Goal: Task Accomplishment & Management: Use online tool/utility

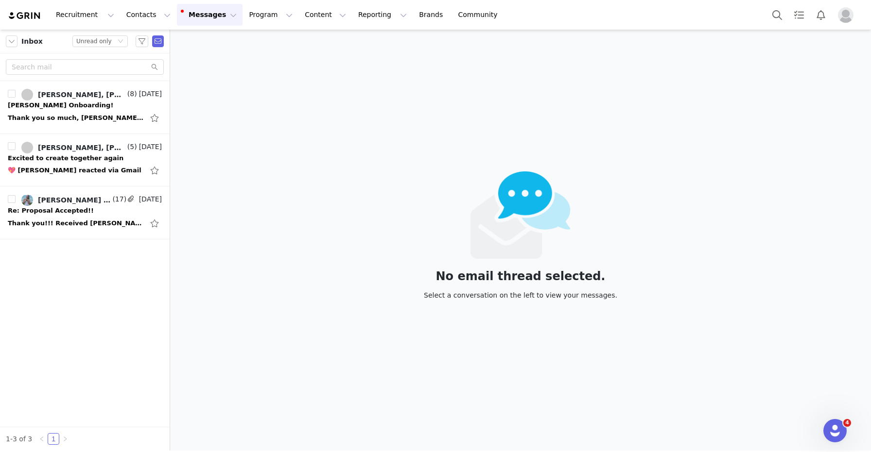
click at [190, 21] on button "Messages Messages" at bounding box center [210, 15] width 66 height 22
click at [394, 88] on div "No email thread selected. Select a conversation on the left to view your messag…" at bounding box center [520, 240] width 701 height 421
click at [823, 17] on button "Notifications" at bounding box center [820, 15] width 21 height 22
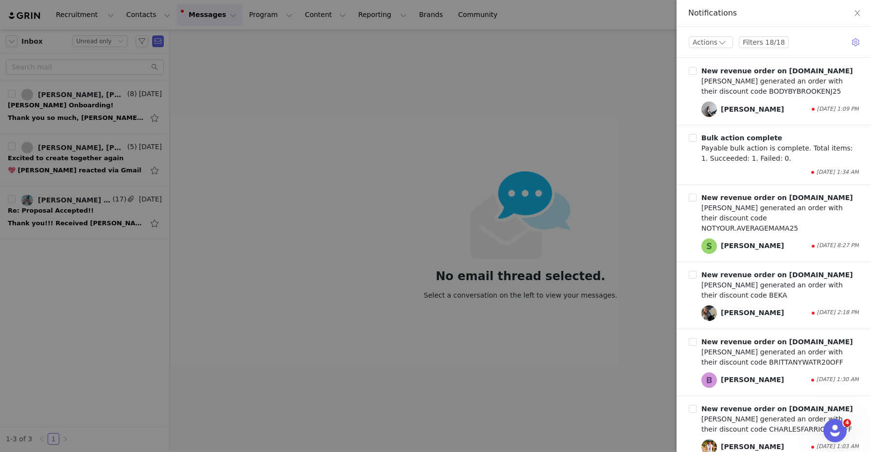
click at [567, 115] on div at bounding box center [435, 226] width 871 height 452
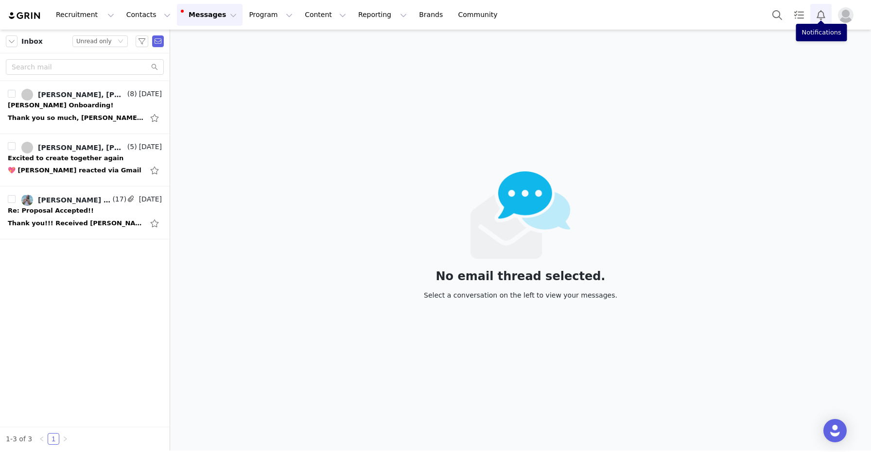
click at [824, 14] on button "Notifications" at bounding box center [820, 15] width 21 height 22
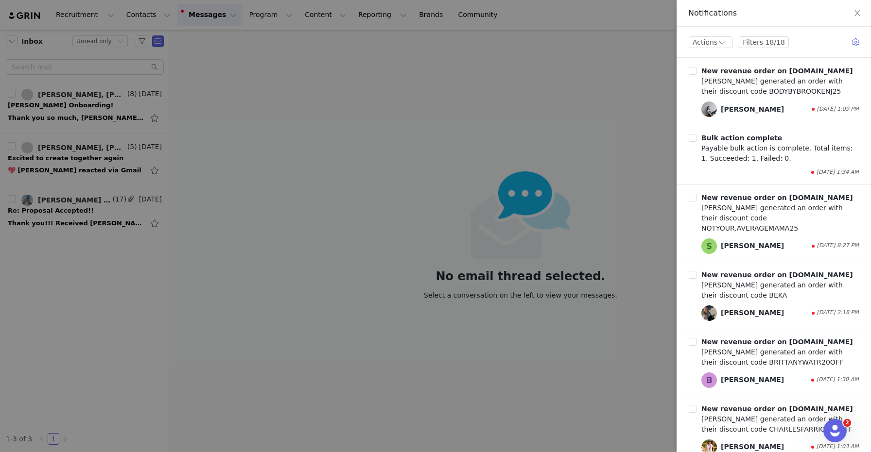
click at [639, 108] on div at bounding box center [435, 226] width 871 height 452
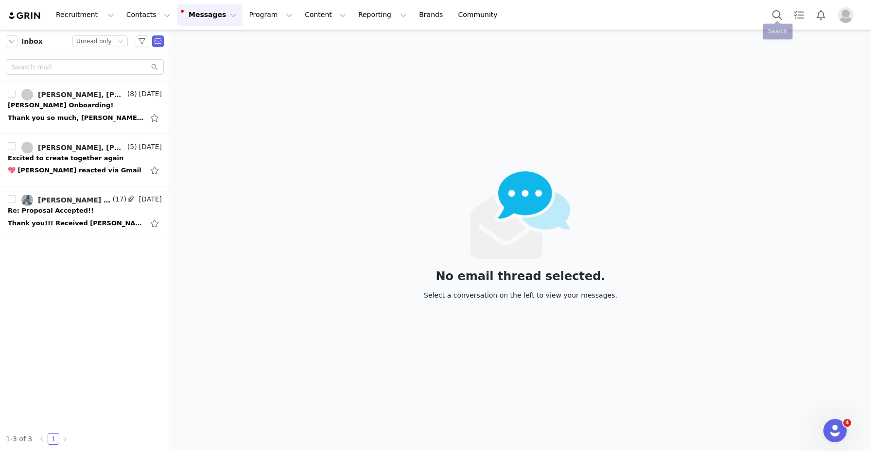
click at [750, 38] on div "No email thread selected. Select a conversation on the left to view your messag…" at bounding box center [520, 240] width 701 height 421
